Goal: Task Accomplishment & Management: Use online tool/utility

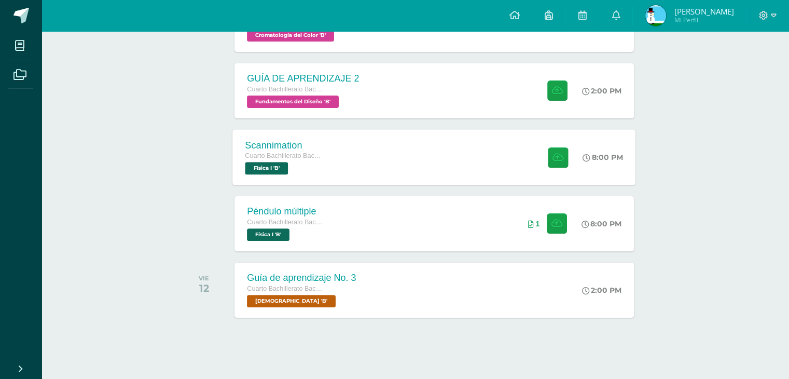
scroll to position [278, 0]
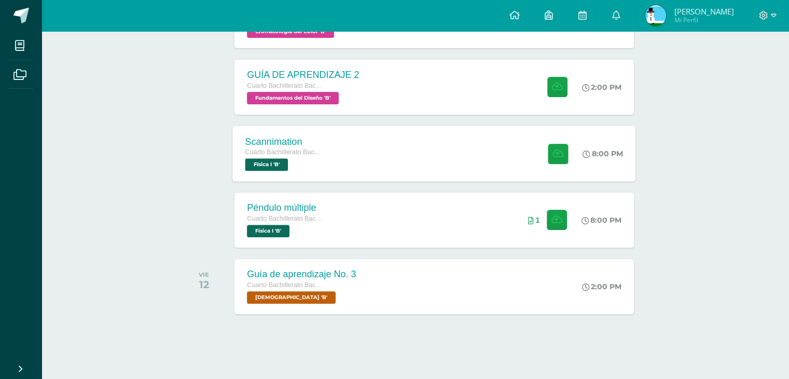
click at [405, 153] on div "Scannimation Cuarto Bachillerato Bachillerato en CCLL con Orientación en Diseño…" at bounding box center [434, 153] width 403 height 55
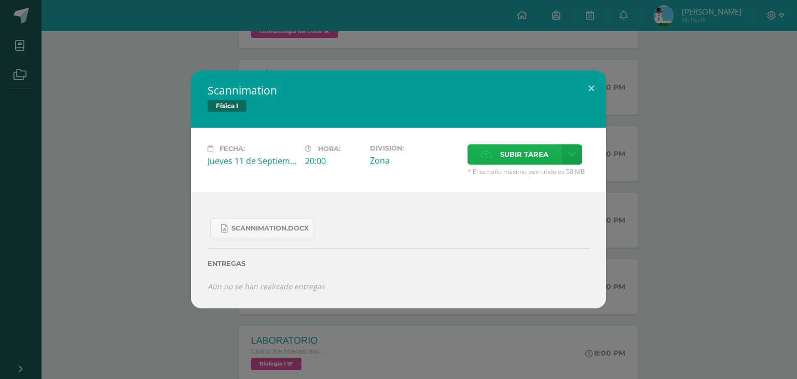
click at [498, 154] on label "Subir tarea" at bounding box center [514, 154] width 94 height 20
click at [0, 0] on input "Subir tarea" at bounding box center [0, 0] width 0 height 0
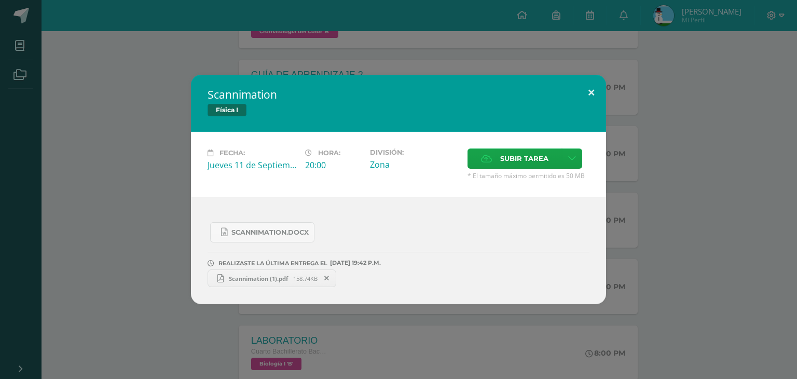
click at [595, 91] on button at bounding box center [591, 92] width 30 height 35
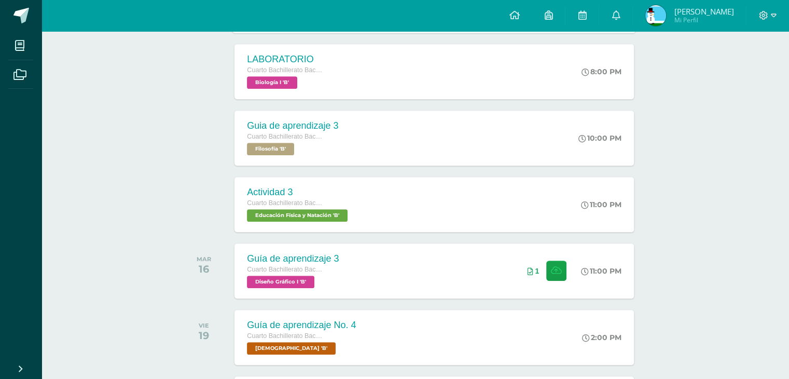
scroll to position [313, 0]
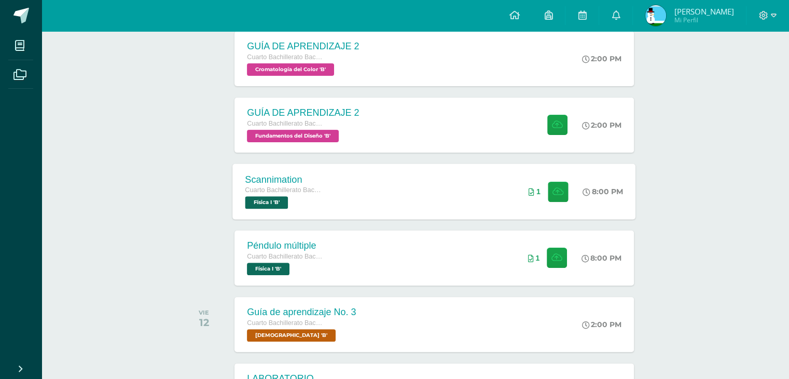
scroll to position [207, 0]
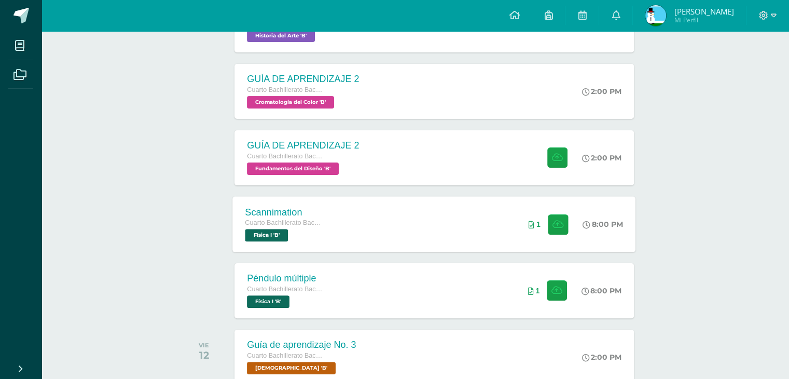
click at [421, 231] on div "Scannimation Cuarto Bachillerato Bachillerato en CCLL con Orientación en Diseño…" at bounding box center [434, 223] width 403 height 55
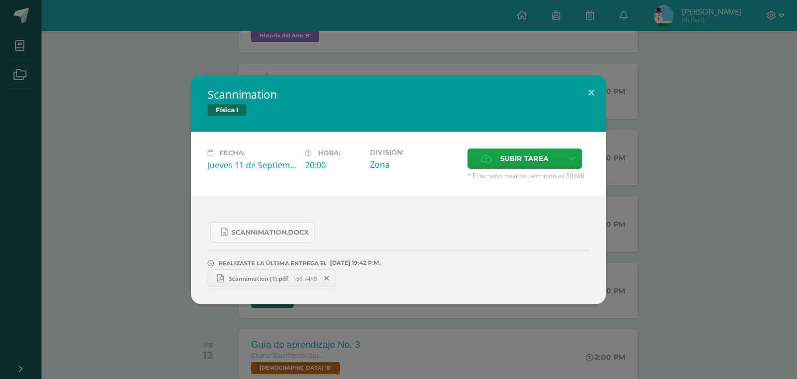
drag, startPoint x: 312, startPoint y: 160, endPoint x: 337, endPoint y: 166, distance: 26.2
click at [337, 166] on div "20:00" at bounding box center [333, 164] width 57 height 11
drag, startPoint x: 394, startPoint y: 166, endPoint x: 175, endPoint y: 174, distance: 219.0
click at [175, 174] on div "Scannimation Física I Fecha: [DATE] Hora: 20:00 División: Zona Cancelar" at bounding box center [398, 189] width 788 height 229
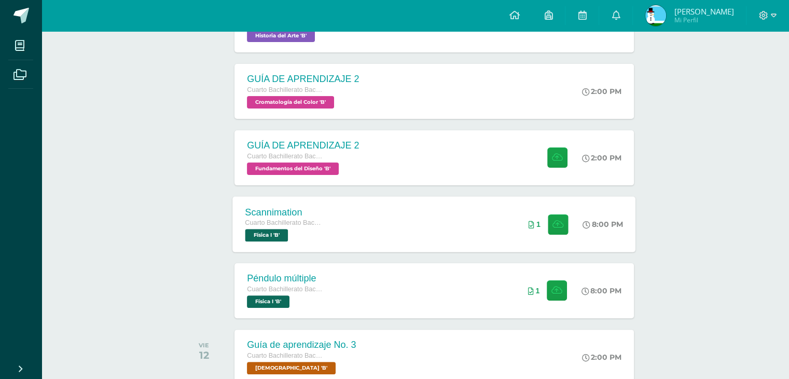
click at [329, 211] on div "Scannimation Cuarto Bachillerato Bachillerato en CCLL con Orientación en Diseño…" at bounding box center [285, 223] width 104 height 55
